Goal: Transaction & Acquisition: Purchase product/service

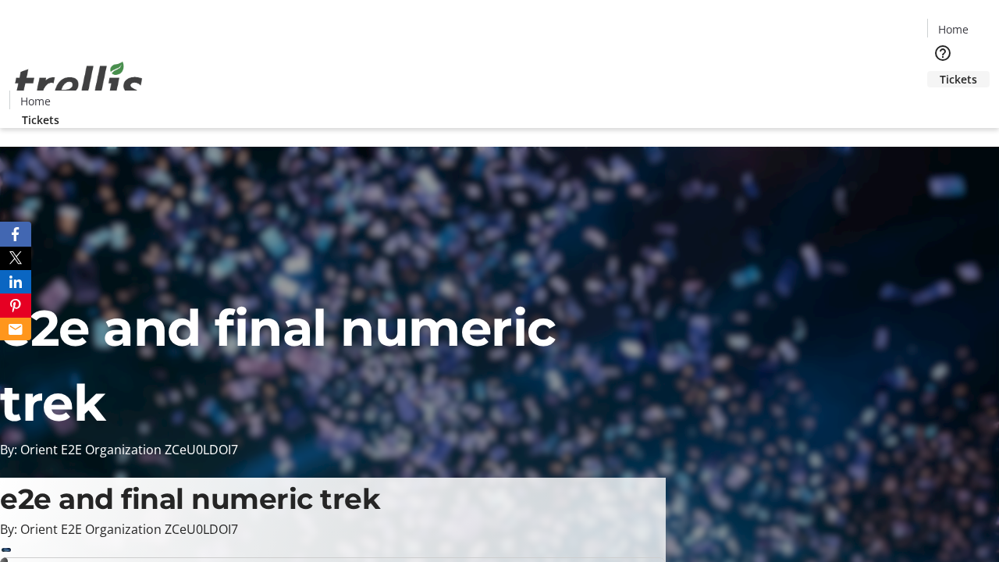
click at [940, 71] on span "Tickets" at bounding box center [958, 79] width 37 height 16
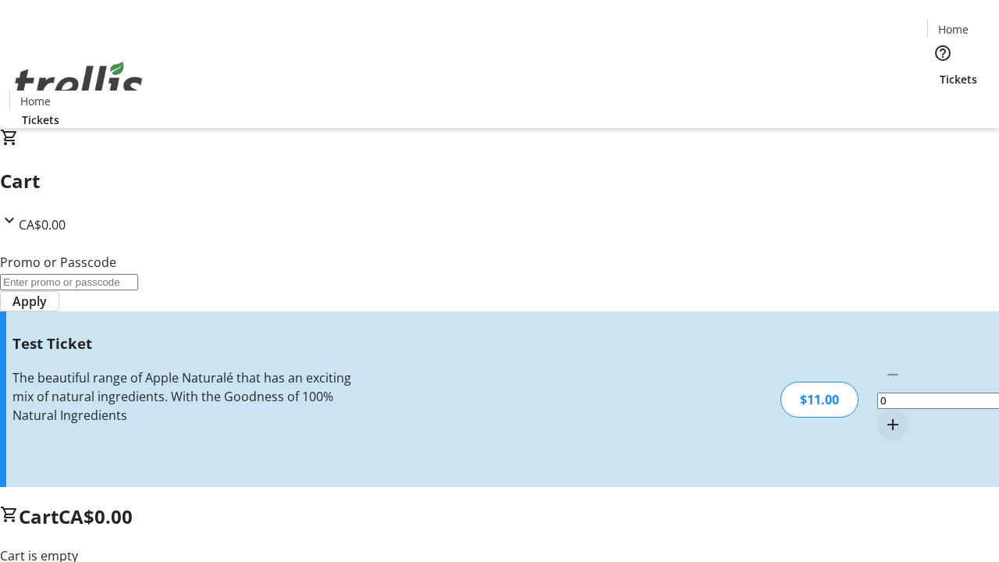
click at [884, 415] on mat-icon "Increment by one" at bounding box center [893, 424] width 19 height 19
type input "1"
type input "UNLOCK"
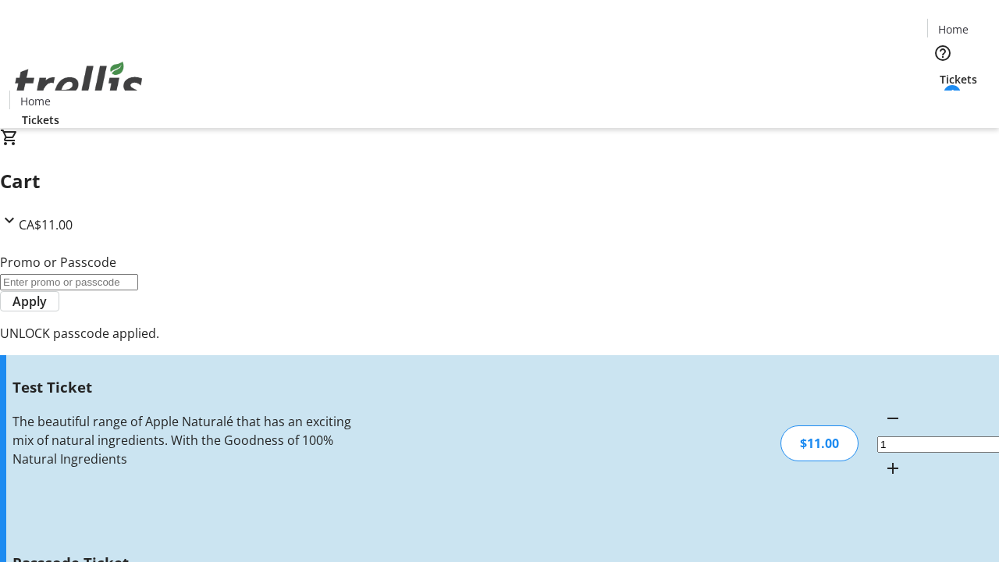
type input "5"
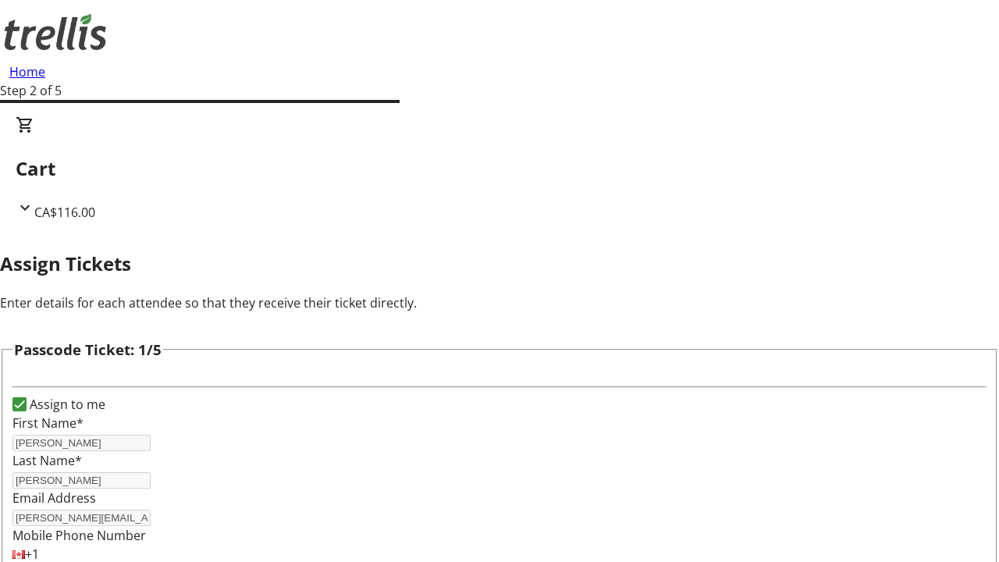
type input "[DEMOGRAPHIC_DATA]"
type input "[PERSON_NAME]"
type input "Okuneva"
type input "Kelsie"
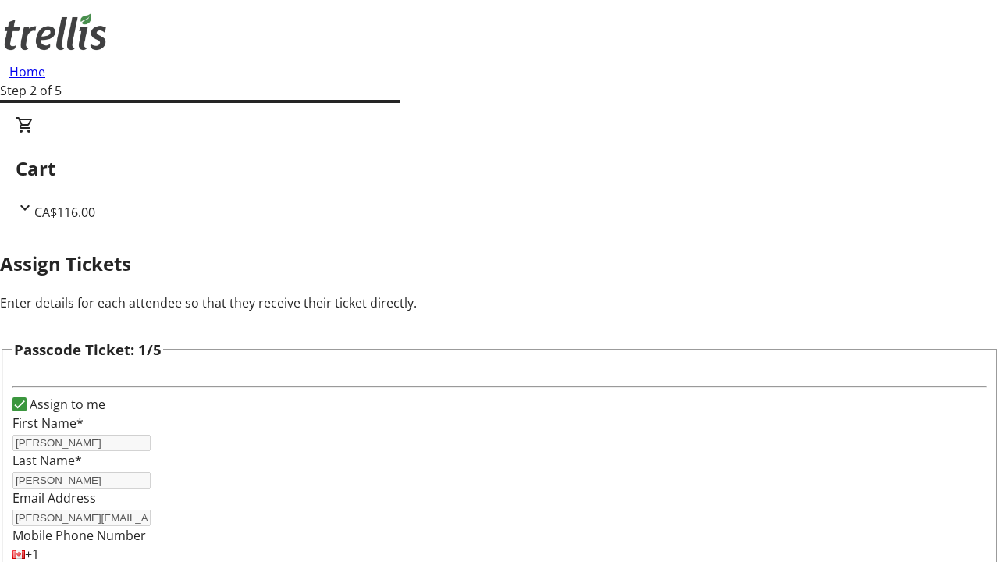
scroll to position [1519, 0]
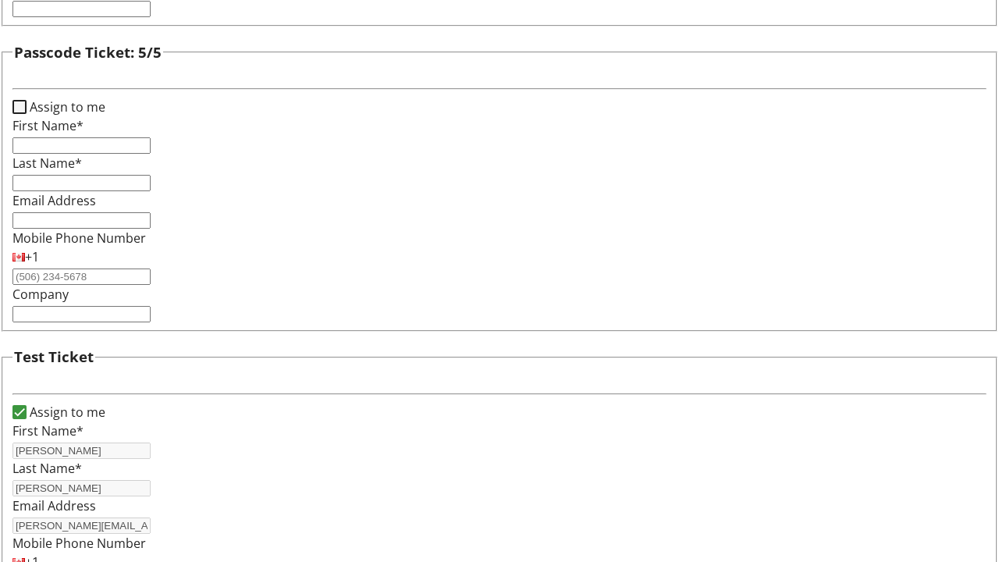
type input "Hand-[PERSON_NAME]"
click at [27, 114] on input "Assign to me" at bounding box center [19, 107] width 14 height 14
checkbox input "true"
type input "[PERSON_NAME]"
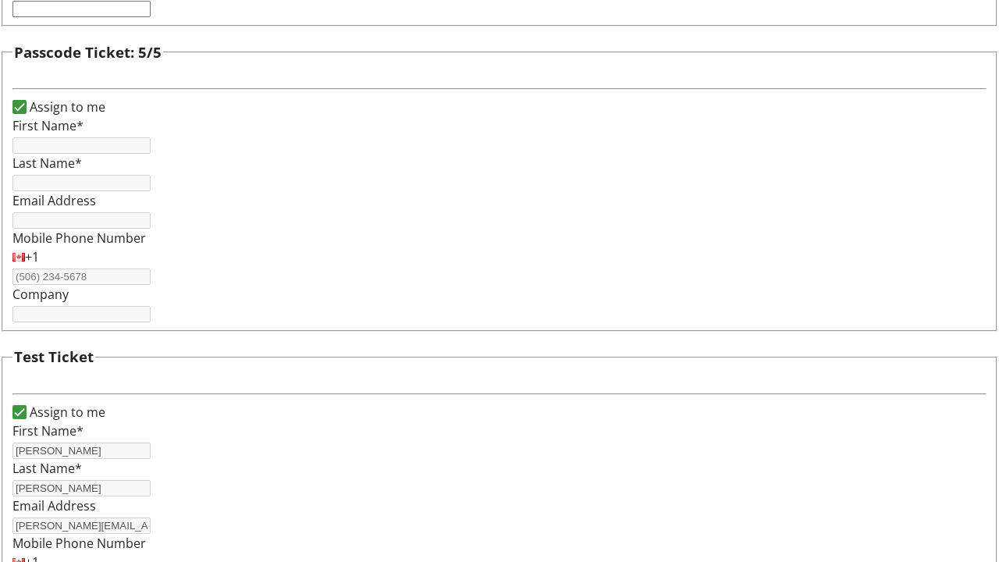
type input "[PERSON_NAME]"
type input "[PERSON_NAME][EMAIL_ADDRESS][DOMAIN_NAME]"
